Goal: Task Accomplishment & Management: Use online tool/utility

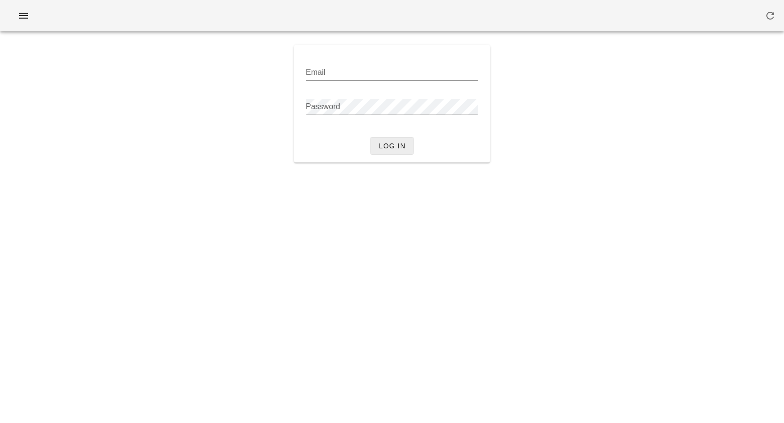
type input "[PERSON_NAME][EMAIL_ADDRESS][DOMAIN_NAME]"
click at [384, 145] on span "Log in" at bounding box center [391, 146] width 27 height 8
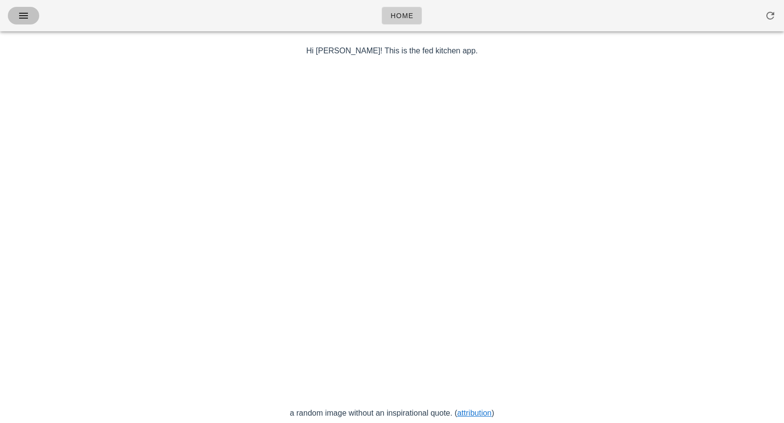
click at [28, 17] on icon "button" at bounding box center [24, 16] width 12 height 12
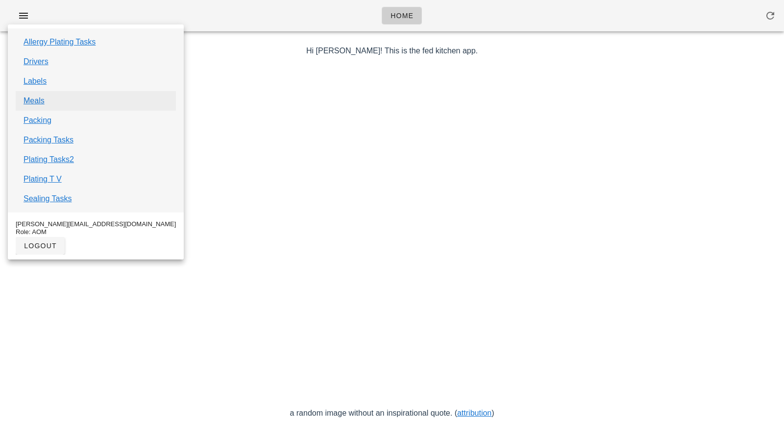
click at [44, 100] on link "Meals" at bounding box center [34, 101] width 21 height 12
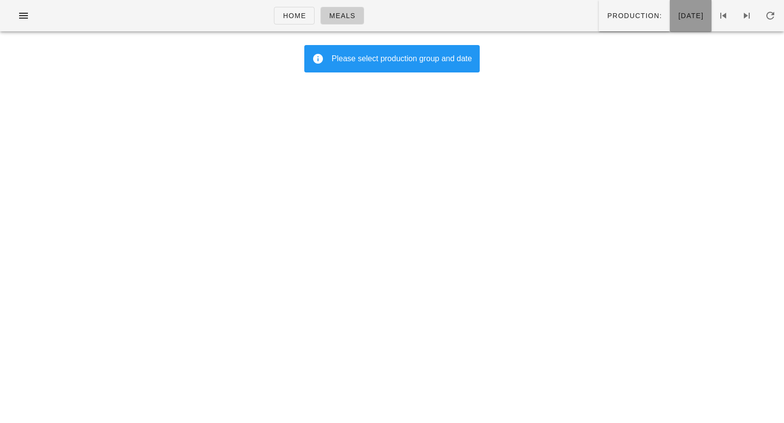
click at [683, 19] on span "[DATE]" at bounding box center [691, 16] width 26 height 8
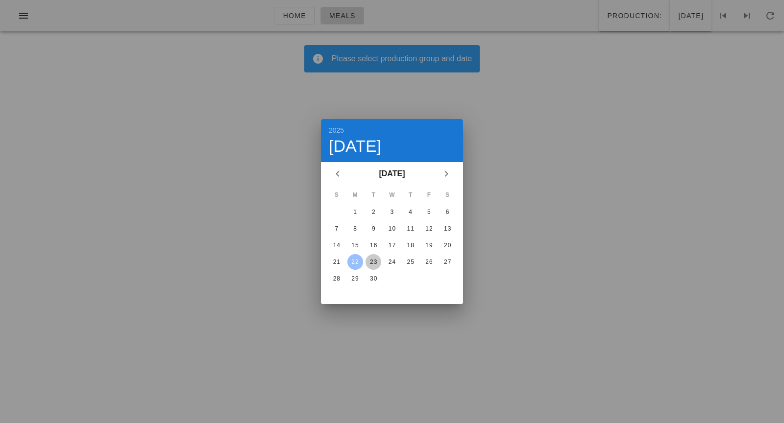
click at [371, 264] on div "23" at bounding box center [374, 262] width 16 height 7
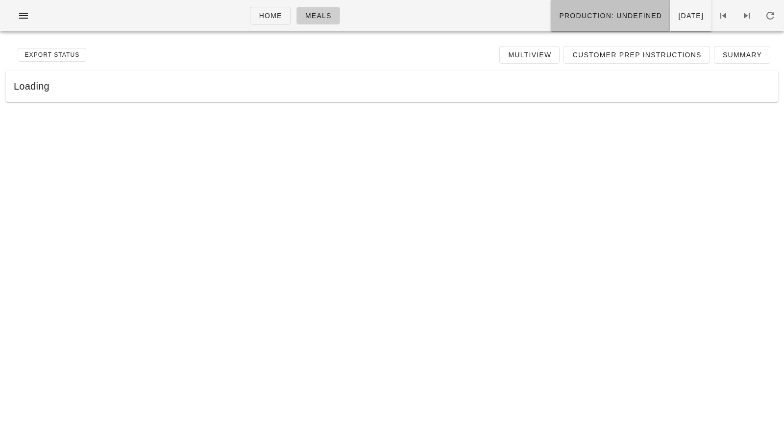
click at [584, 12] on span "Production: undefined" at bounding box center [610, 16] width 103 height 8
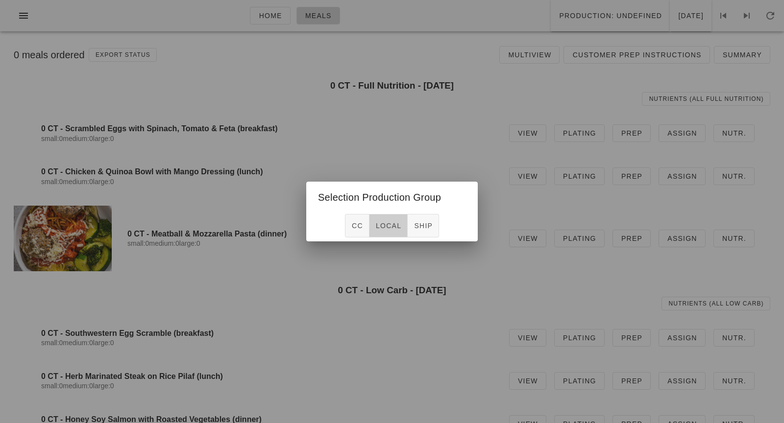
click at [381, 222] on span "local" at bounding box center [388, 226] width 26 height 8
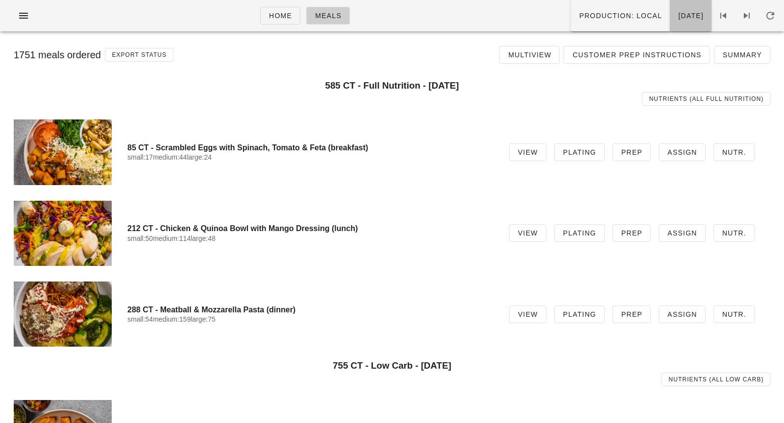
click at [670, 22] on button "[DATE]" at bounding box center [691, 15] width 42 height 31
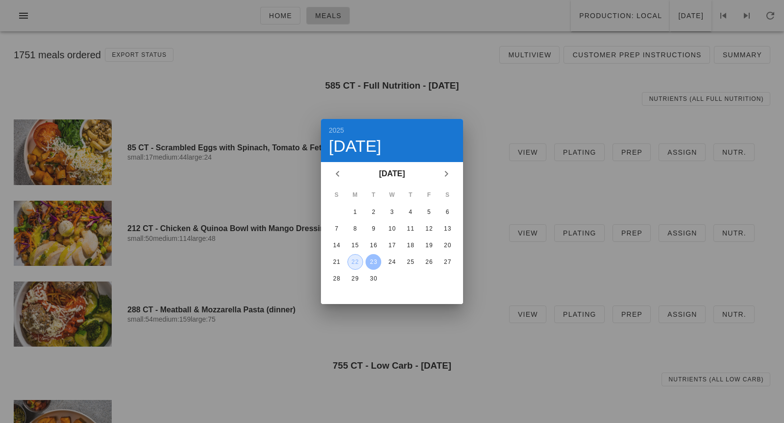
click at [358, 259] on div "22" at bounding box center [355, 262] width 15 height 7
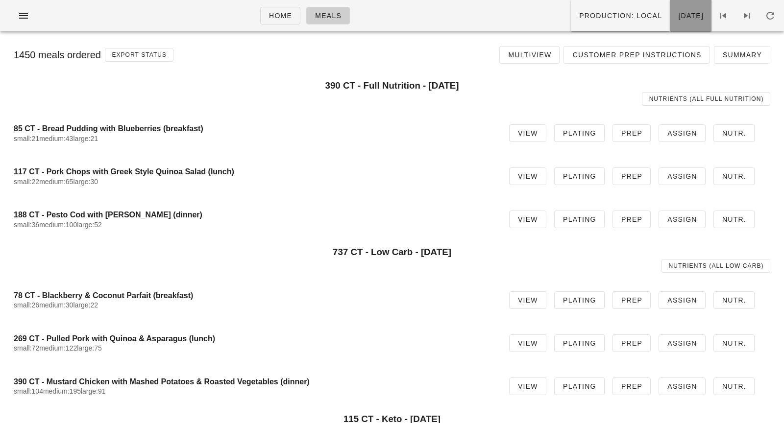
click at [674, 25] on button "[DATE]" at bounding box center [691, 15] width 42 height 31
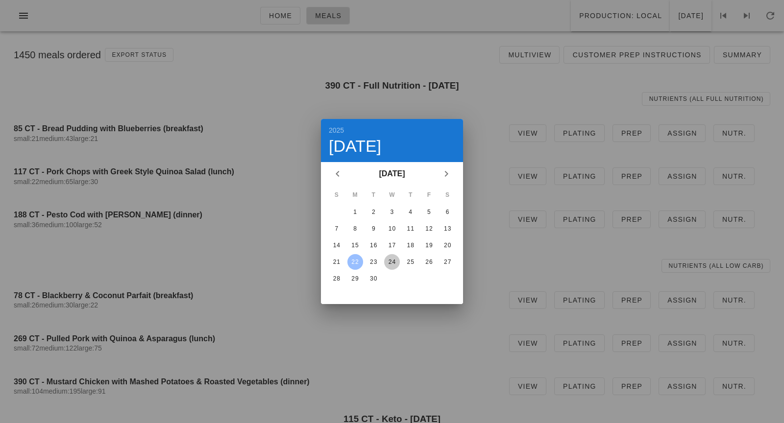
click at [392, 259] on div "24" at bounding box center [392, 262] width 16 height 7
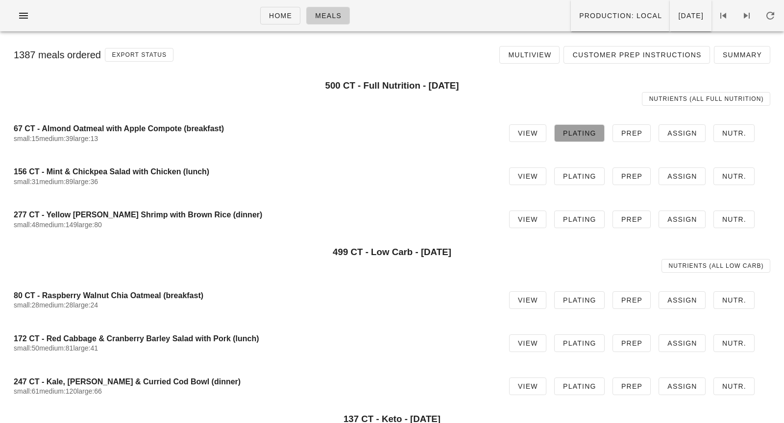
click at [585, 136] on span "Plating" at bounding box center [579, 133] width 34 height 8
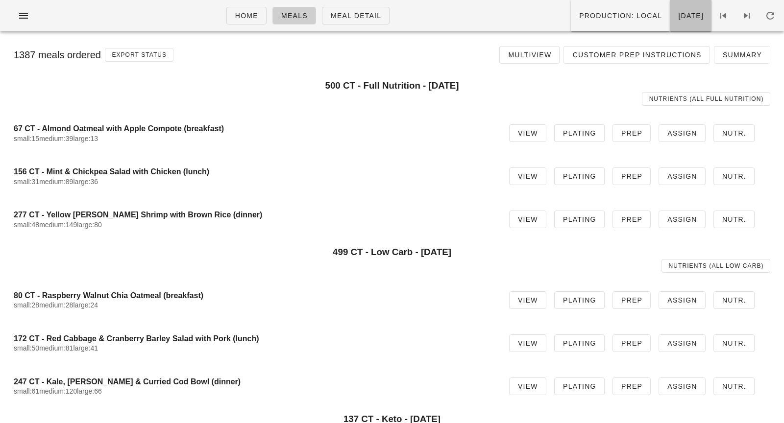
click at [678, 18] on span "[DATE]" at bounding box center [691, 16] width 26 height 8
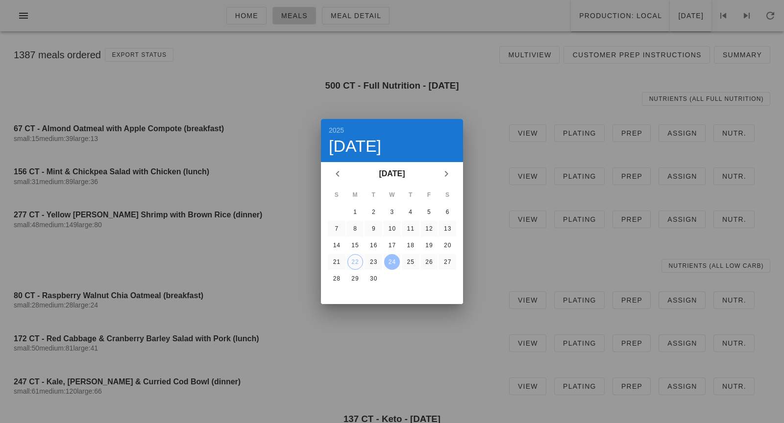
click at [536, 83] on div at bounding box center [392, 211] width 784 height 423
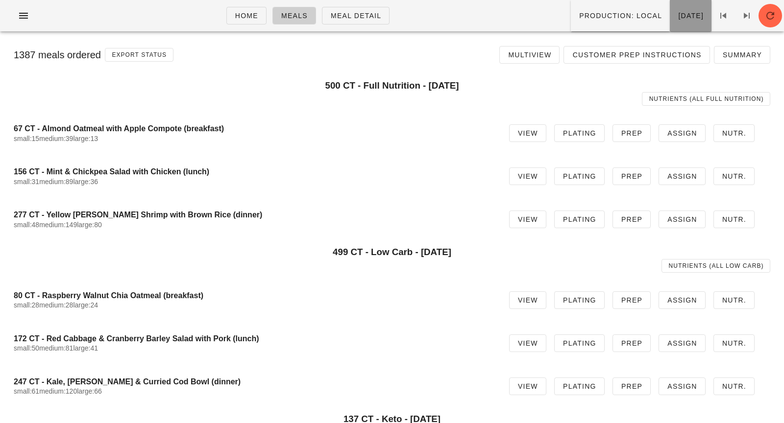
click at [670, 21] on button "[DATE]" at bounding box center [691, 15] width 42 height 31
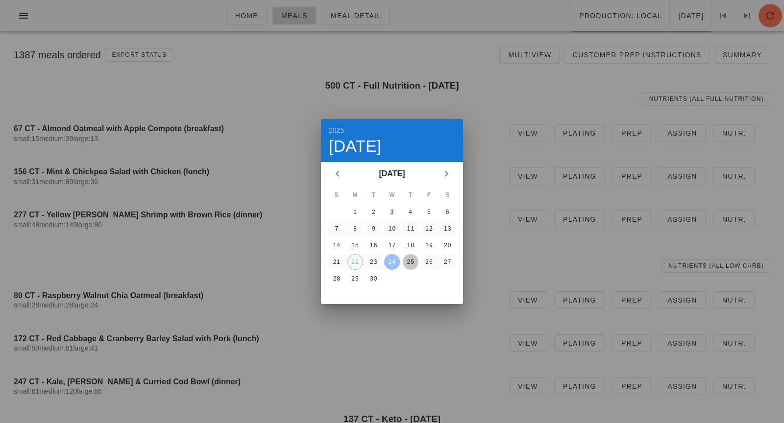
click at [407, 266] on button "25" at bounding box center [411, 262] width 16 height 16
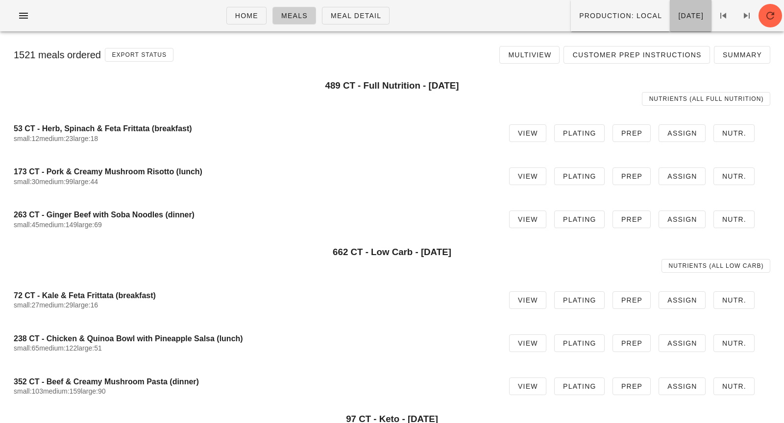
click at [679, 18] on span "[DATE]" at bounding box center [691, 16] width 26 height 8
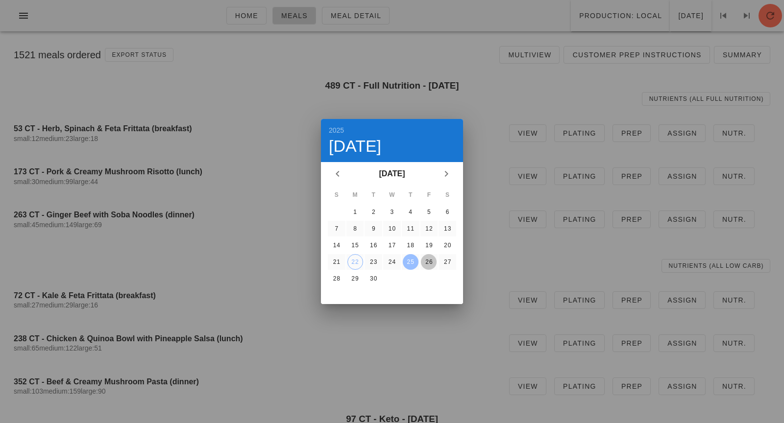
click at [428, 260] on div "26" at bounding box center [429, 262] width 16 height 7
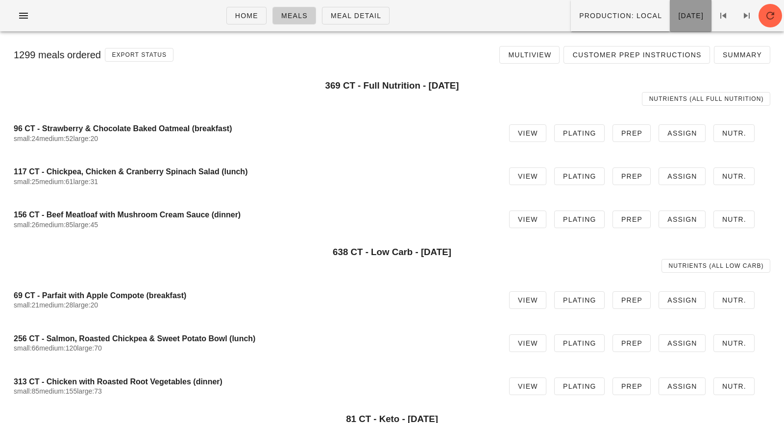
click at [678, 17] on span "[DATE]" at bounding box center [691, 16] width 26 height 8
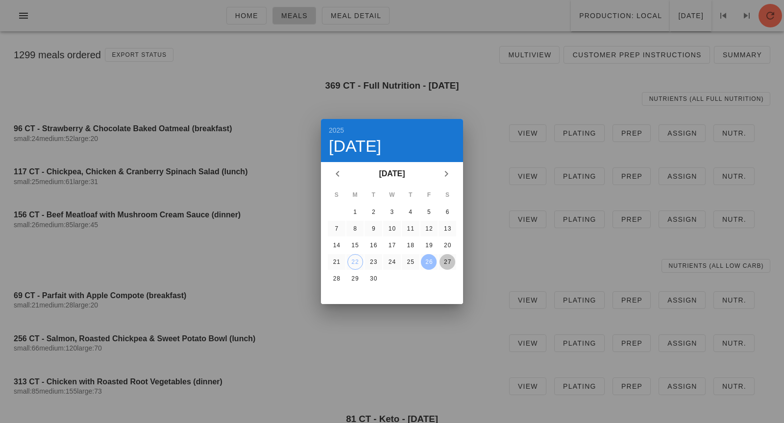
click at [444, 259] on div "27" at bounding box center [447, 262] width 16 height 7
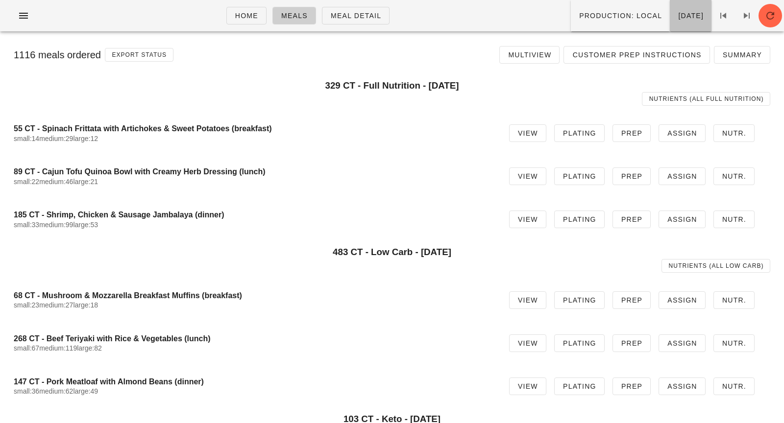
click at [678, 12] on span "[DATE]" at bounding box center [691, 16] width 26 height 8
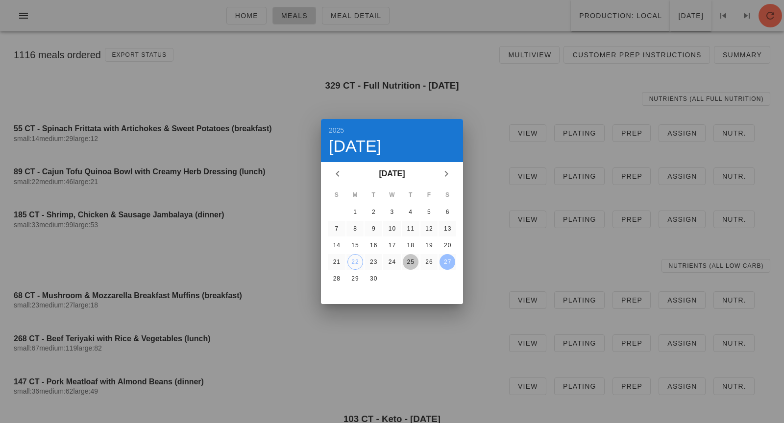
click at [406, 259] on div "25" at bounding box center [411, 262] width 16 height 7
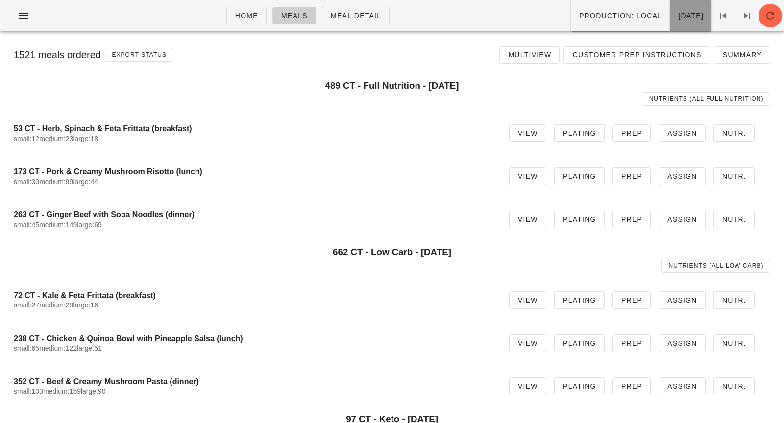
click at [683, 24] on button "[DATE]" at bounding box center [691, 15] width 42 height 31
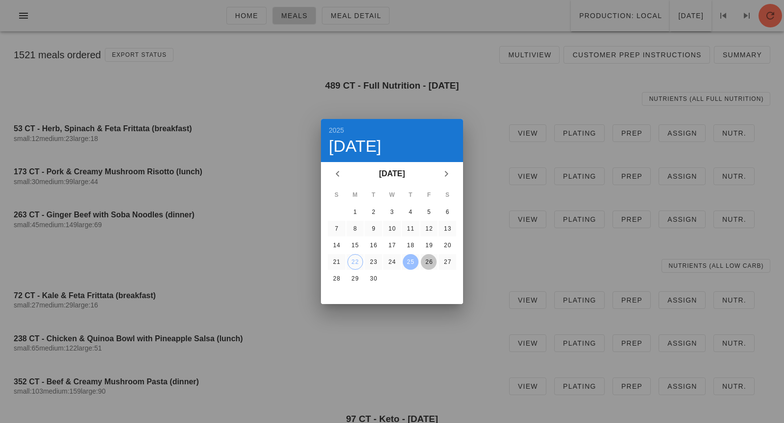
click at [424, 259] on div "26" at bounding box center [429, 262] width 16 height 7
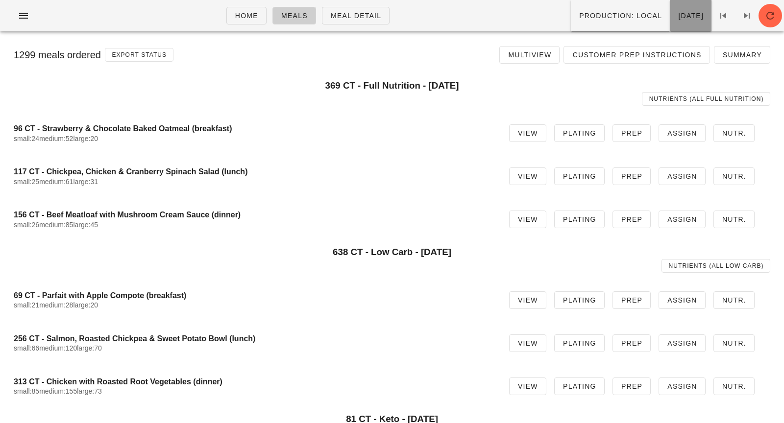
click at [681, 18] on span "[DATE]" at bounding box center [691, 16] width 26 height 8
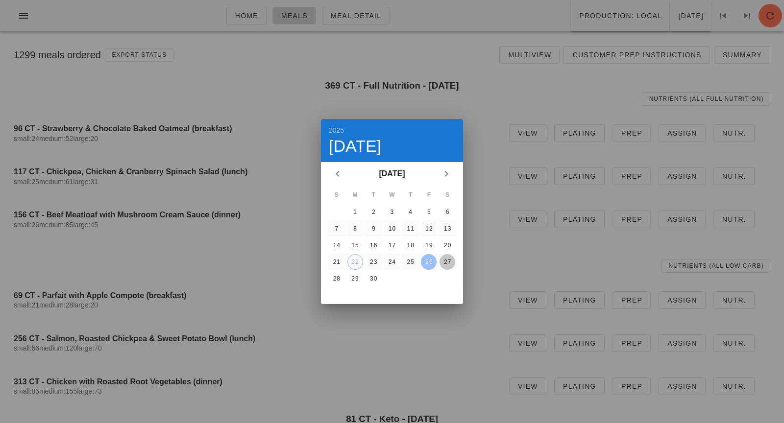
click at [441, 264] on div "27" at bounding box center [447, 262] width 16 height 7
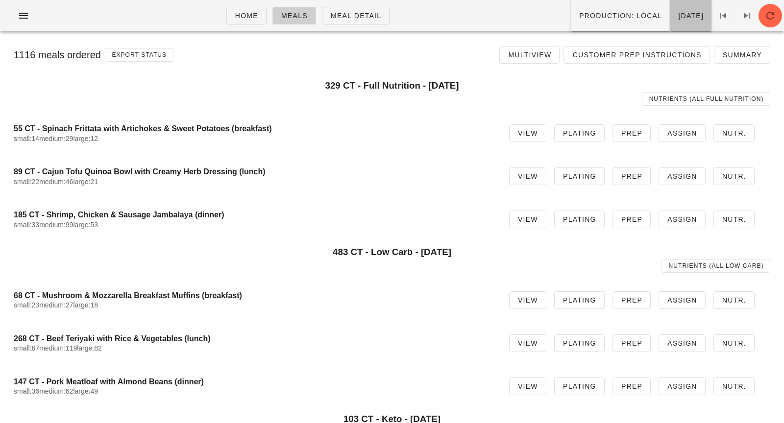
click at [684, 23] on button "[DATE]" at bounding box center [691, 15] width 42 height 31
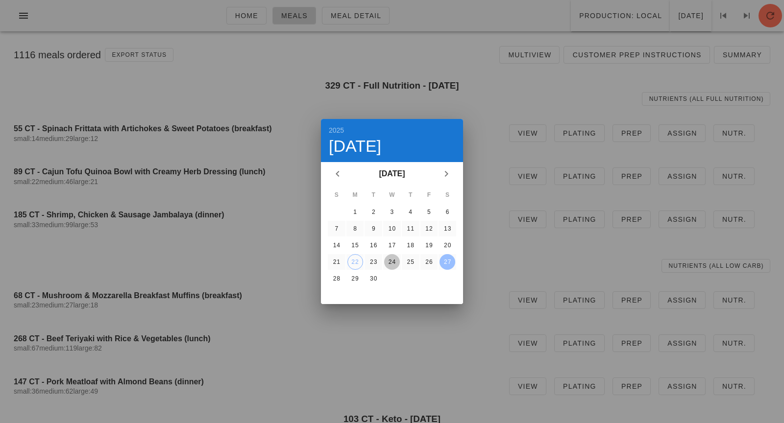
click at [390, 259] on div "24" at bounding box center [392, 262] width 16 height 7
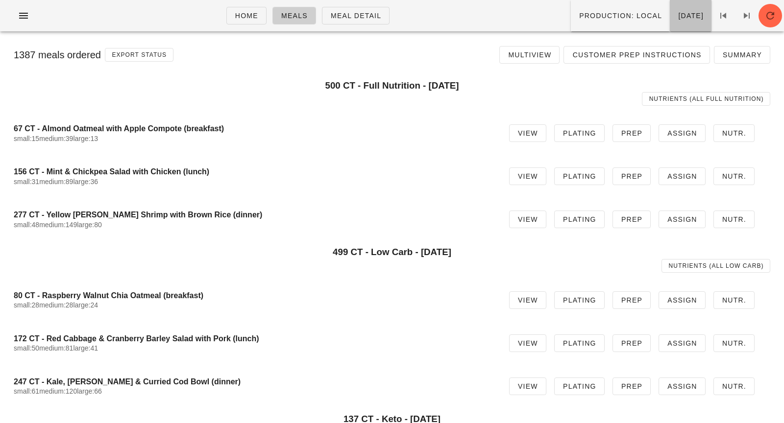
click at [678, 12] on span "[DATE]" at bounding box center [691, 16] width 26 height 8
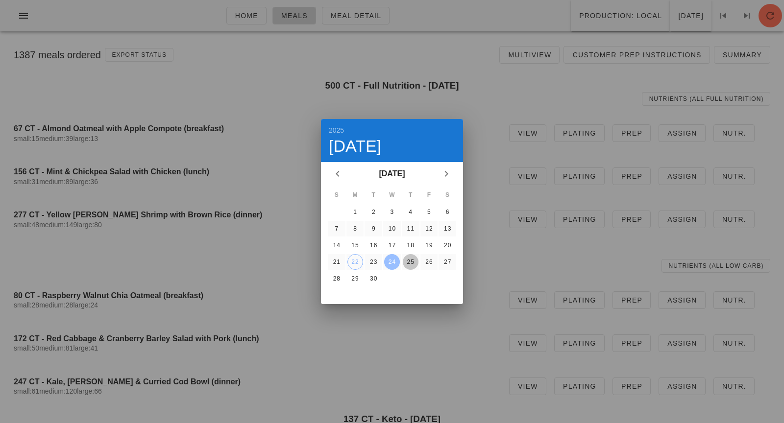
click at [411, 266] on button "25" at bounding box center [411, 262] width 16 height 16
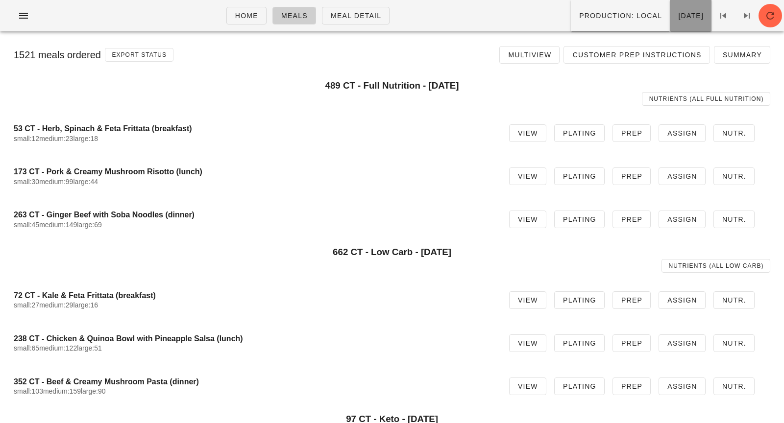
click at [670, 21] on button "[DATE]" at bounding box center [691, 15] width 42 height 31
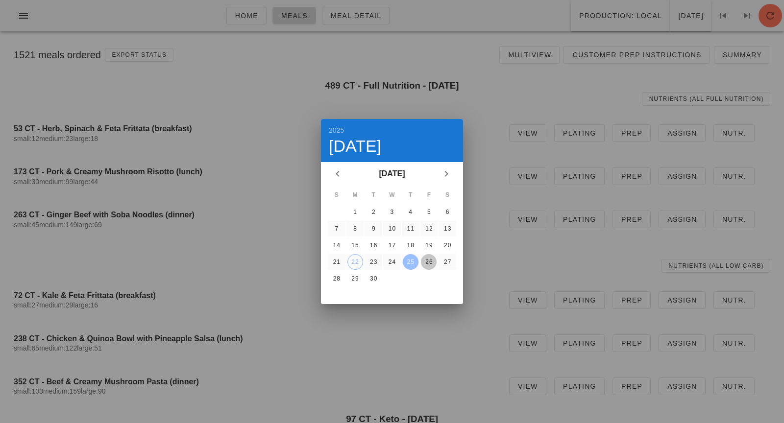
click at [423, 262] on div "26" at bounding box center [429, 262] width 16 height 7
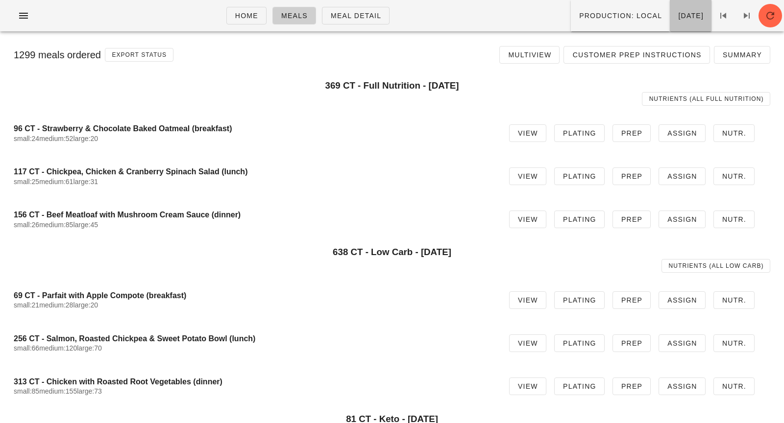
click at [670, 8] on button "[DATE]" at bounding box center [691, 15] width 42 height 31
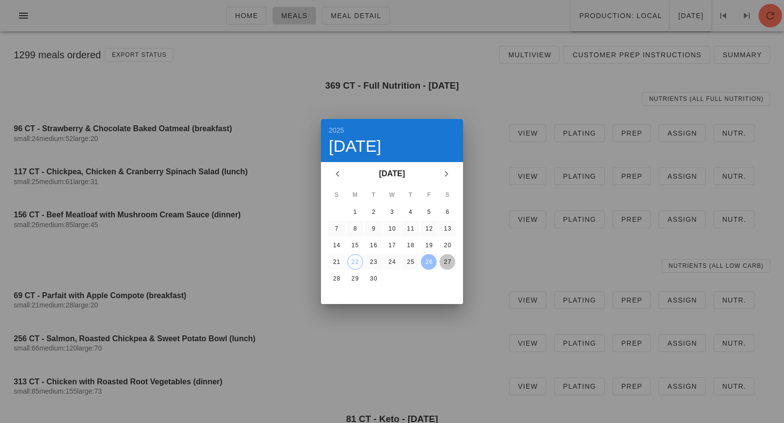
click at [450, 264] on div "27" at bounding box center [447, 262] width 16 height 7
